Goal: Task Accomplishment & Management: Use online tool/utility

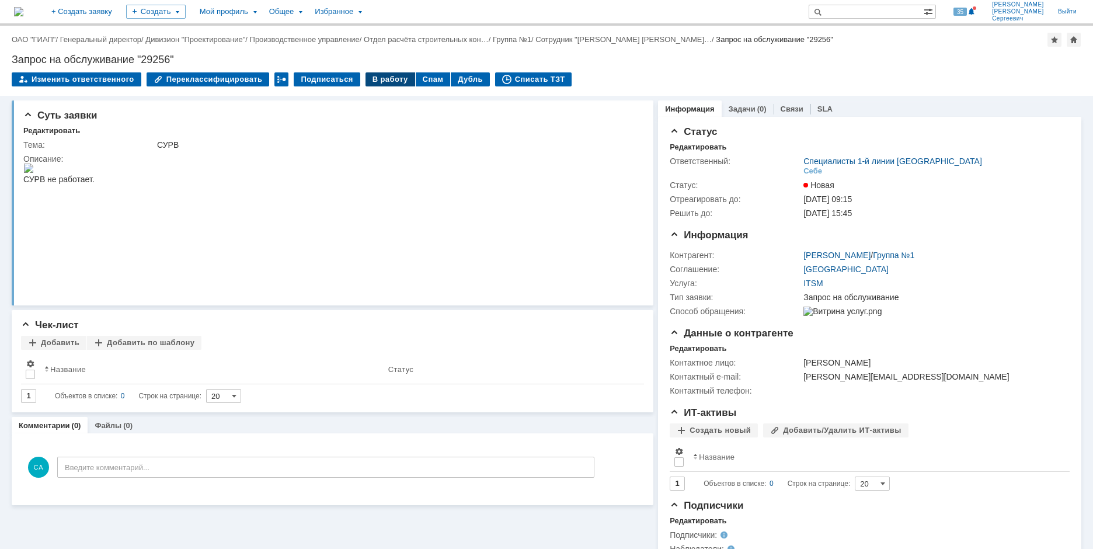
click at [372, 85] on td "В работу" at bounding box center [390, 79] width 50 height 15
click at [374, 82] on div "В работу" at bounding box center [390, 79] width 50 height 14
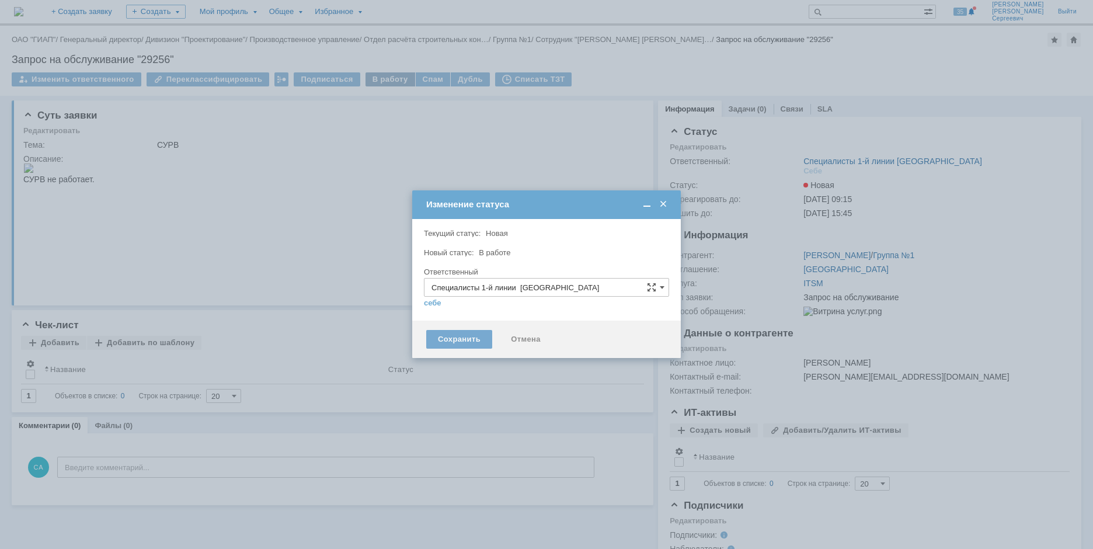
type input "[PERSON_NAME]"
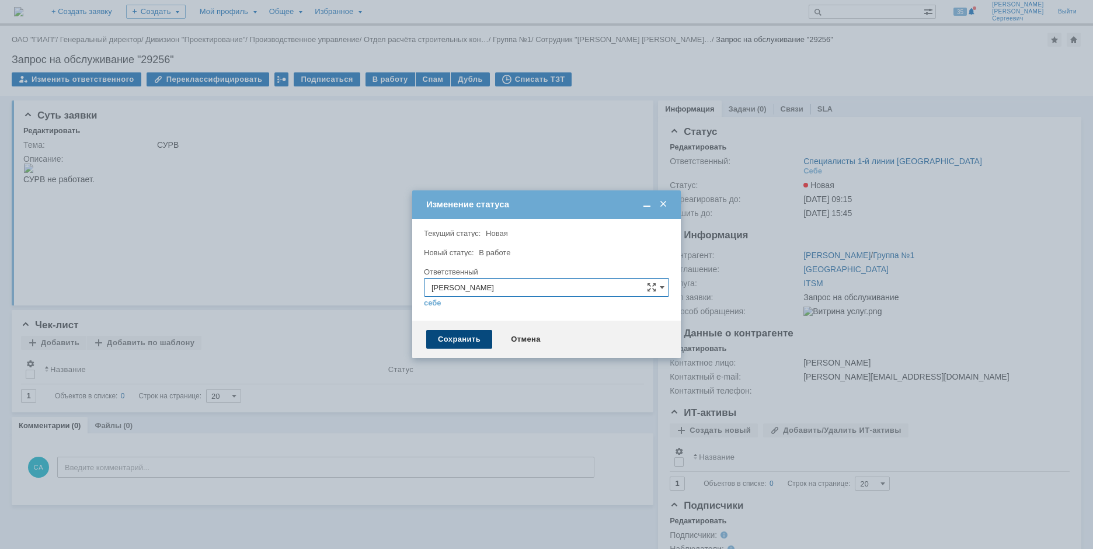
click at [444, 347] on div "Сохранить" at bounding box center [459, 339] width 66 height 19
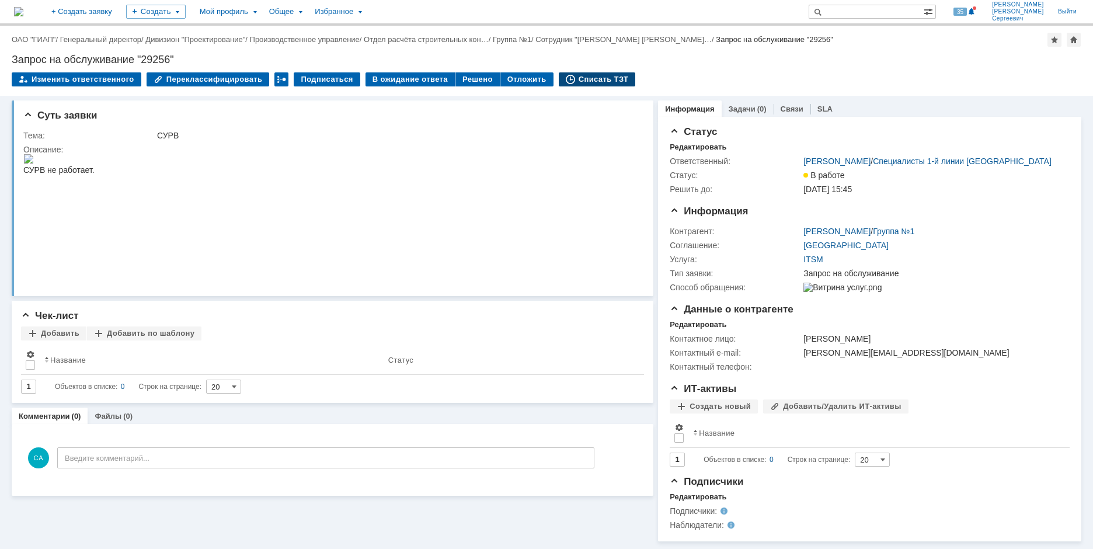
click at [594, 77] on div "Списать ТЗТ" at bounding box center [597, 79] width 77 height 14
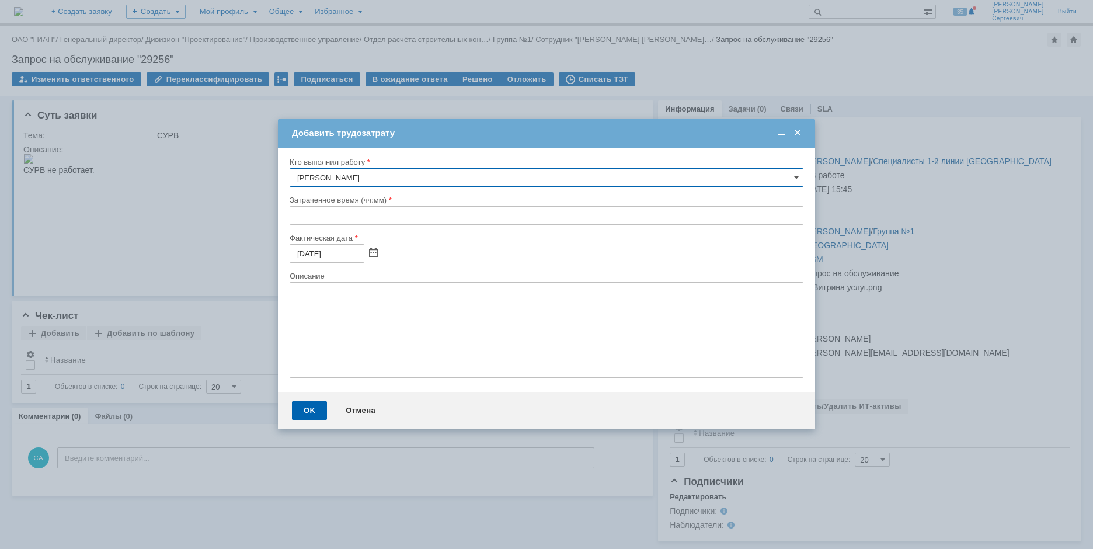
click at [288, 210] on div "Кто выполнил работу [PERSON_NAME] время (чч:мм) Фактическая дата [DATE] Описание" at bounding box center [546, 270] width 537 height 244
click at [292, 210] on input "text" at bounding box center [546, 215] width 514 height 19
type input "00:10"
click at [299, 409] on div "OK" at bounding box center [309, 410] width 35 height 19
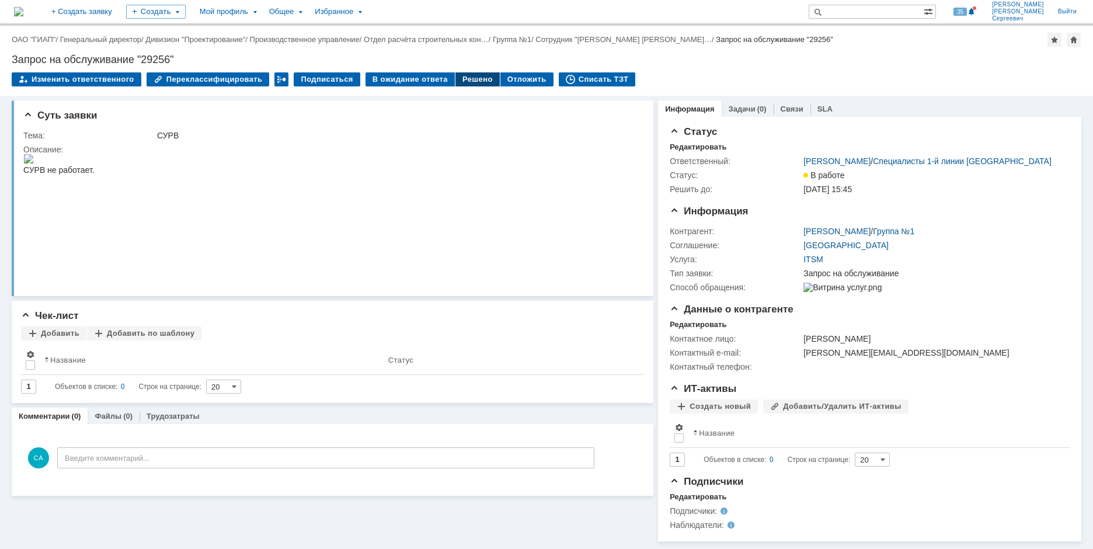
click at [458, 82] on div "Решено" at bounding box center [477, 79] width 44 height 14
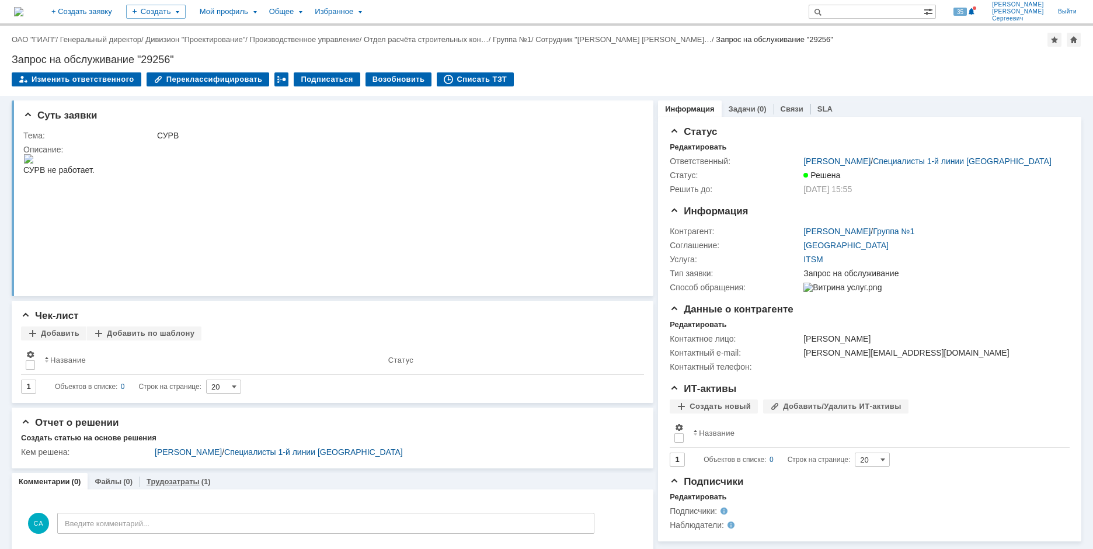
click at [187, 479] on link "Трудозатраты" at bounding box center [172, 481] width 53 height 9
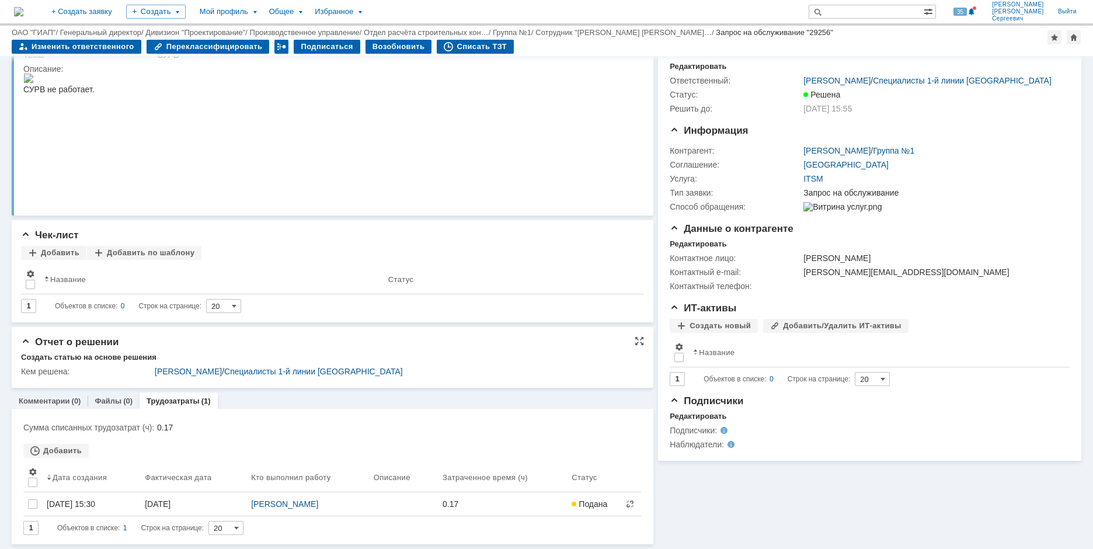
scroll to position [51, 0]
